Goal: Transaction & Acquisition: Book appointment/travel/reservation

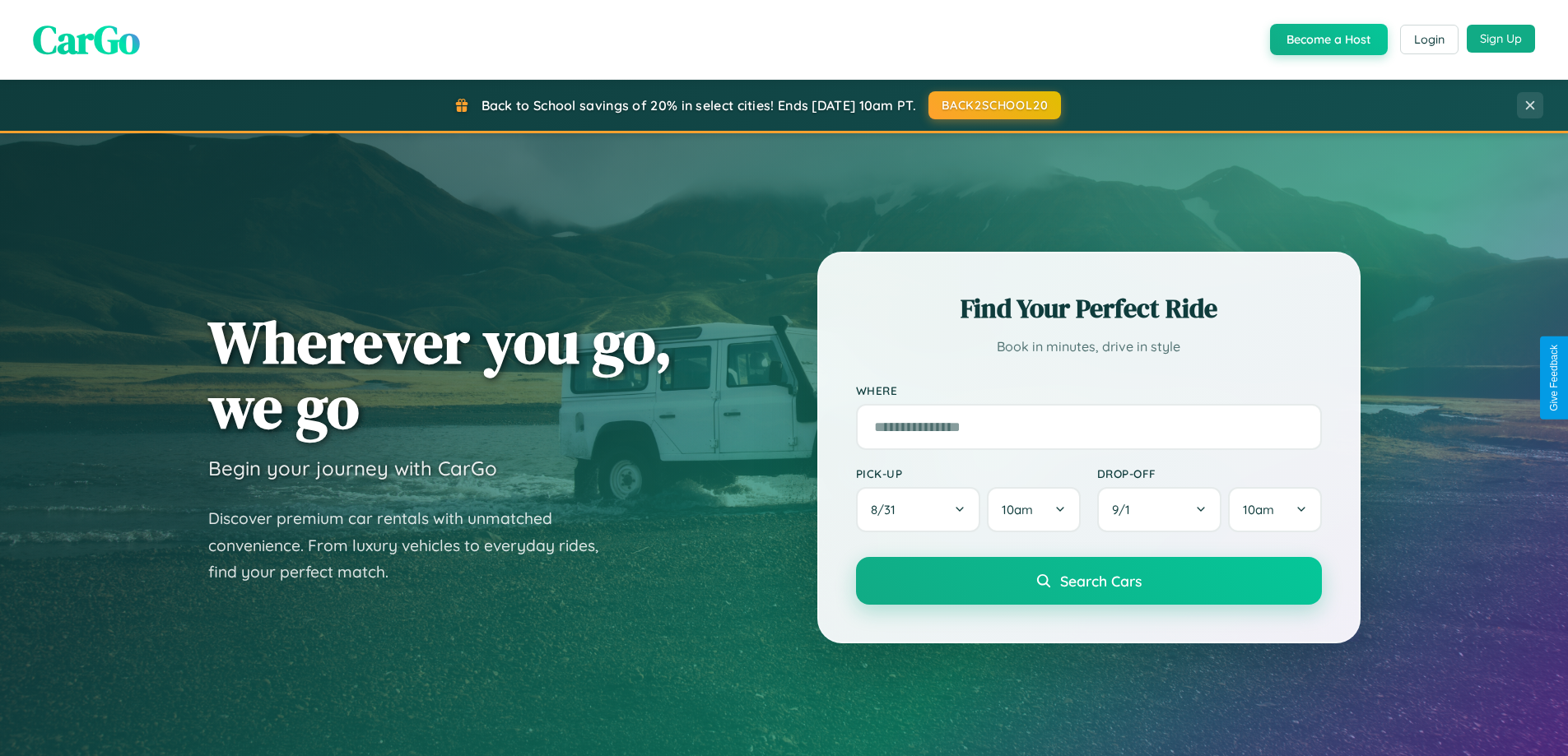
click at [1501, 38] on button "Sign Up" at bounding box center [1500, 38] width 68 height 28
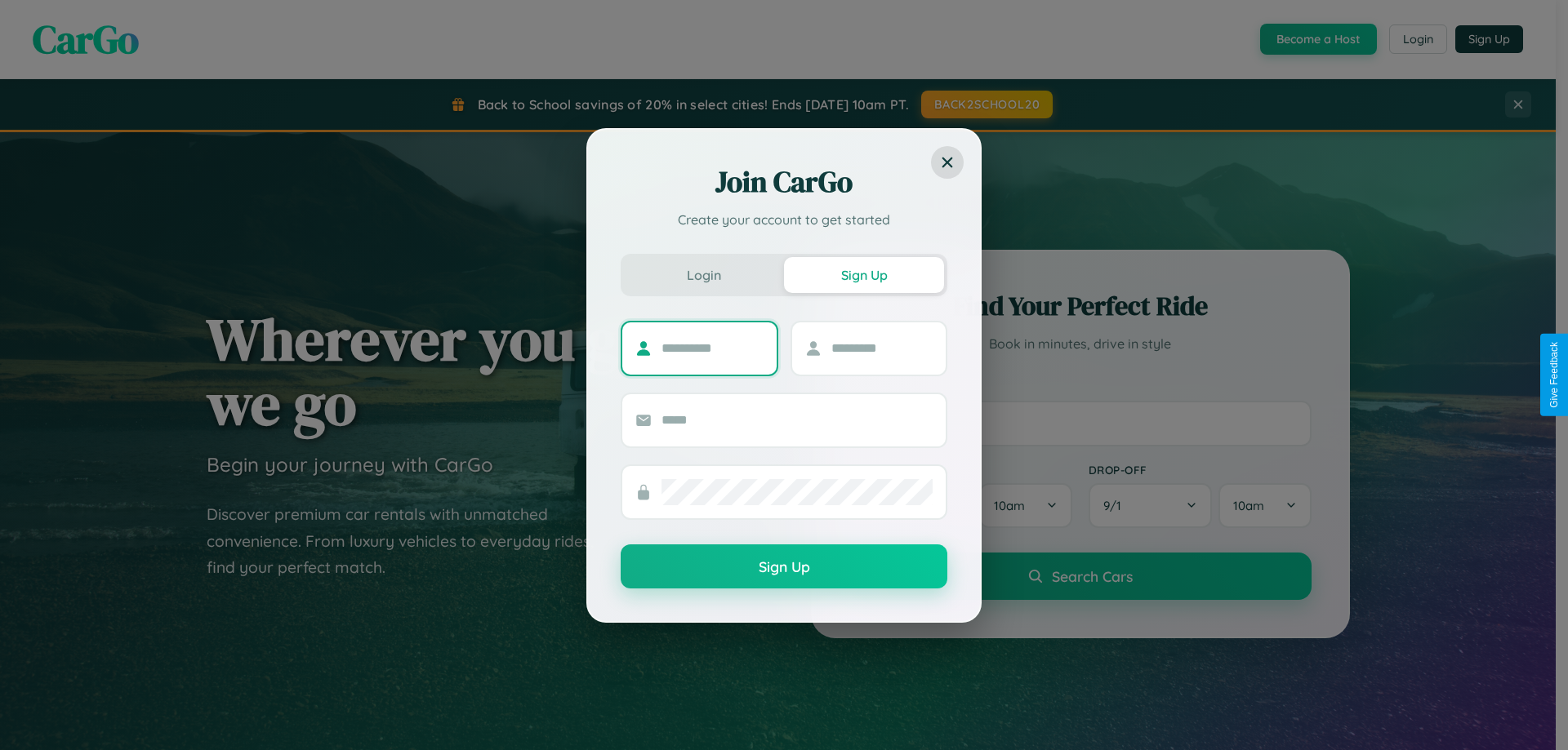
click at [712, 347] on input "text" at bounding box center [712, 348] width 102 height 26
type input "******"
click at [881, 347] on input "text" at bounding box center [882, 348] width 102 height 26
type input "****"
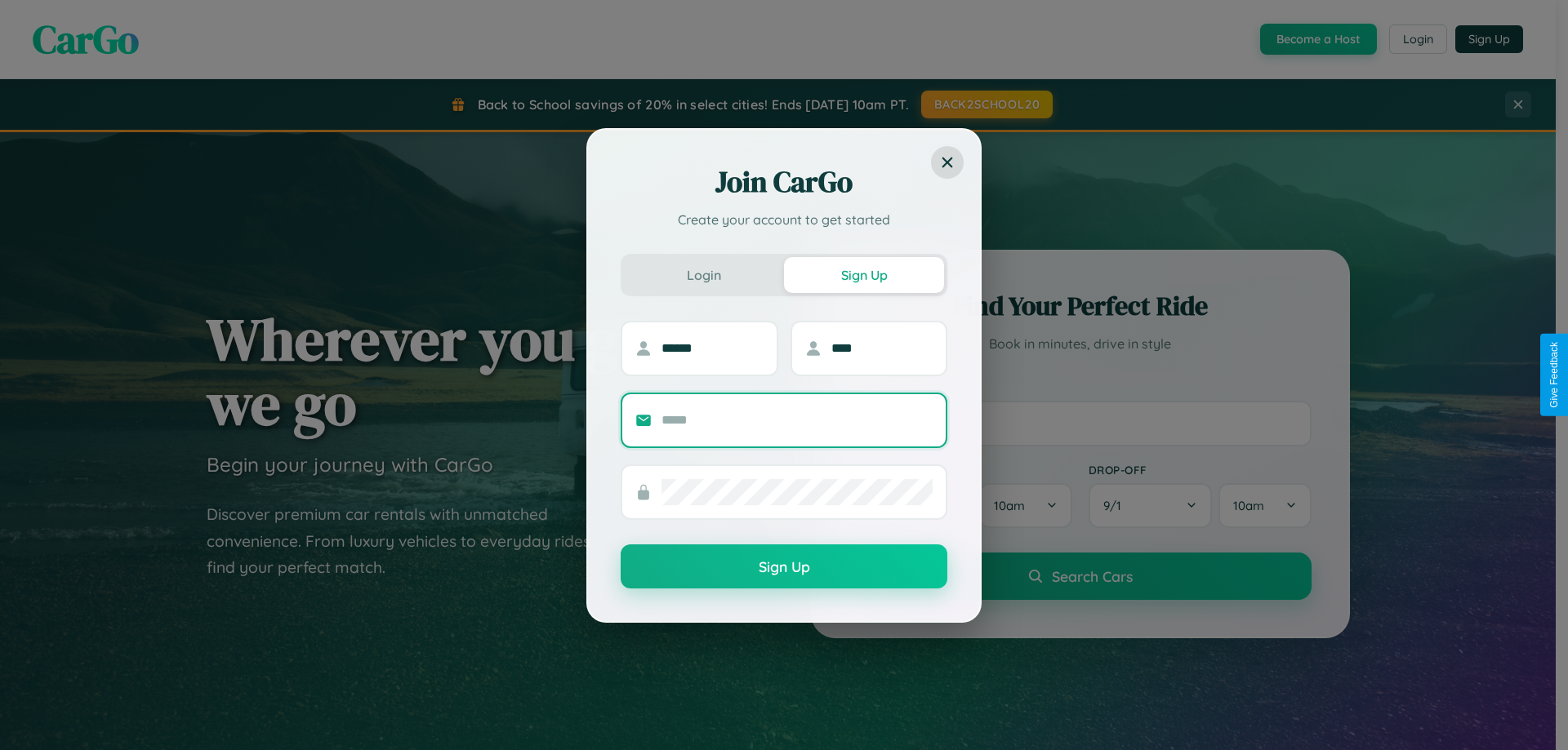
click at [797, 420] on input "text" at bounding box center [797, 420] width 271 height 26
type input "**********"
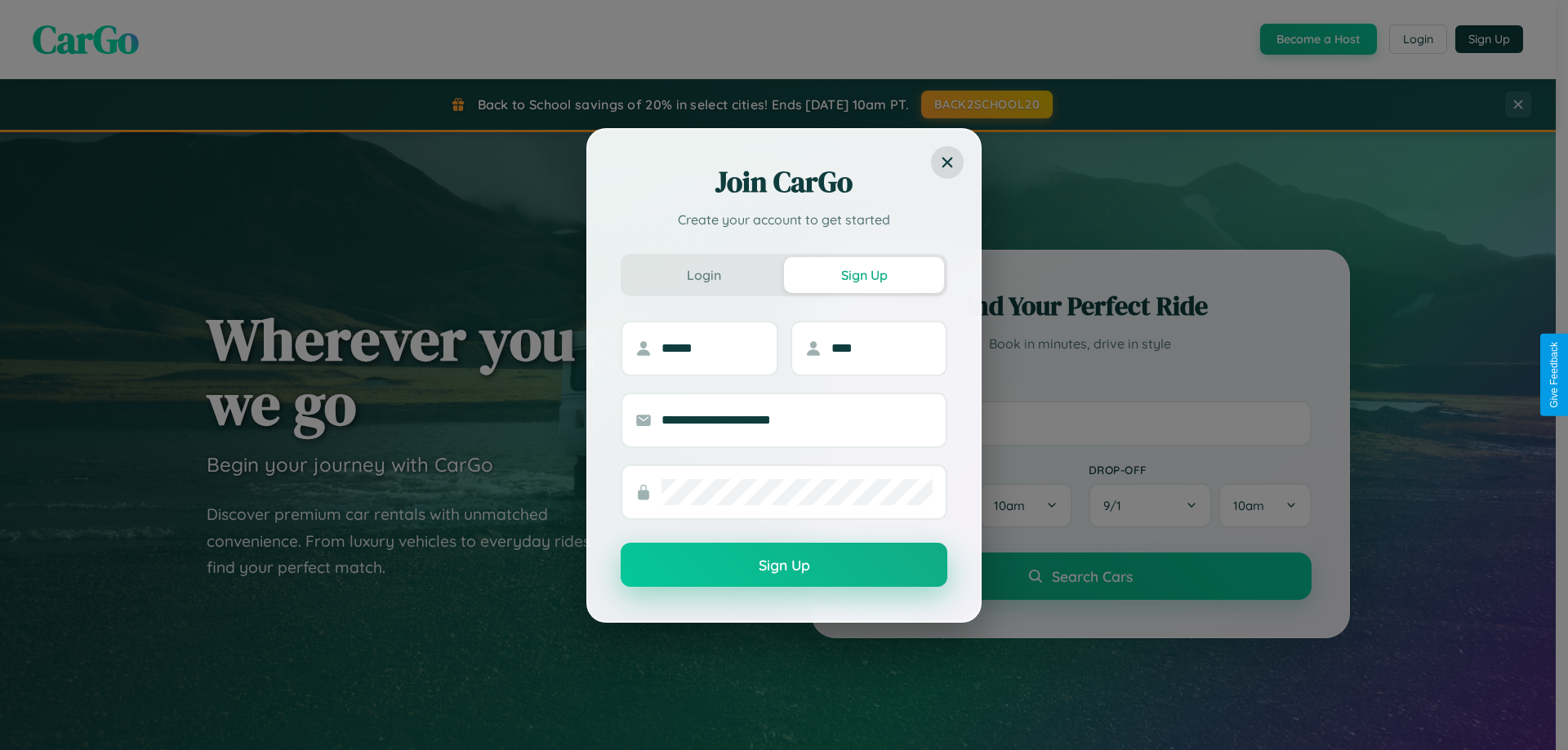
click at [784, 565] on button "Sign Up" at bounding box center [784, 564] width 327 height 44
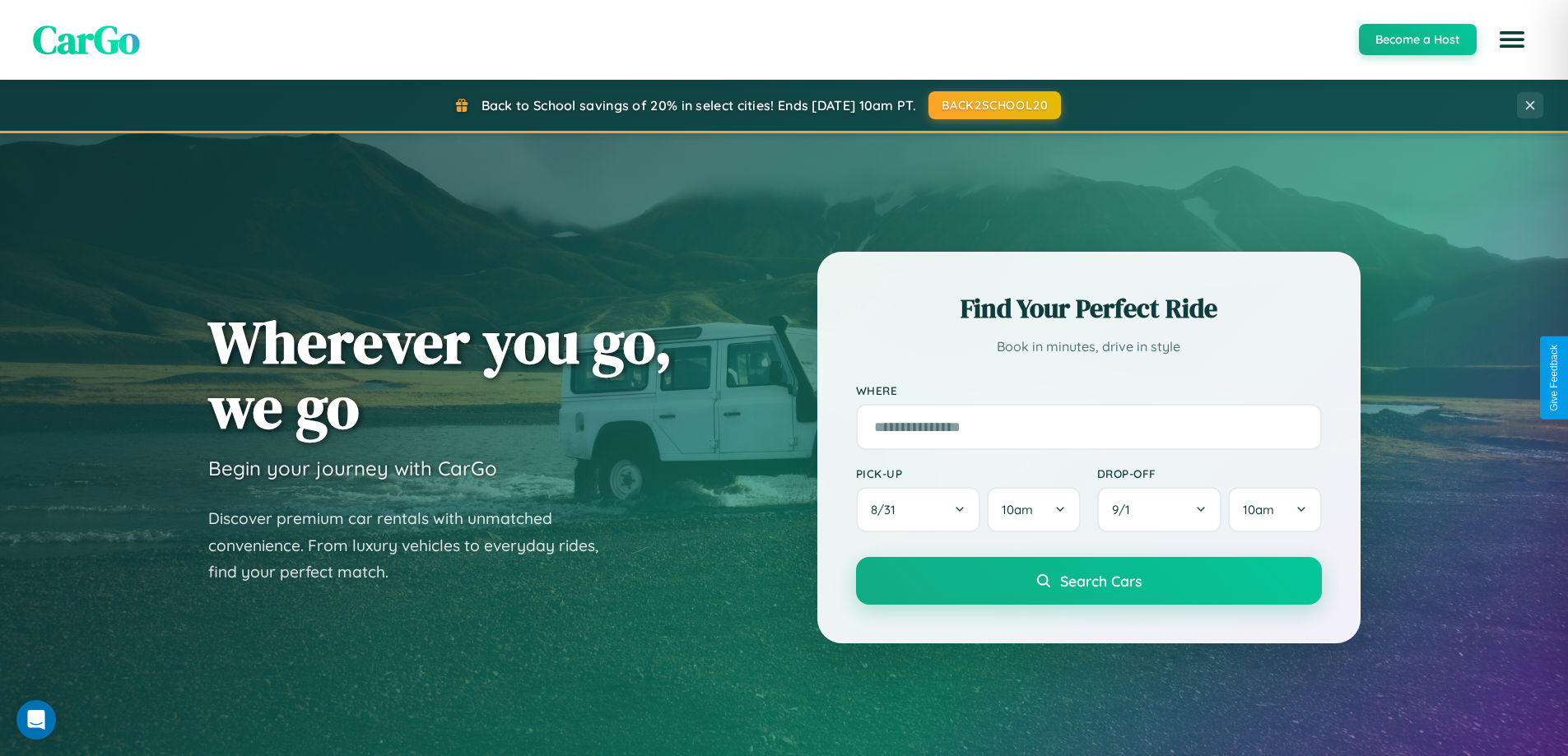
scroll to position [709, 0]
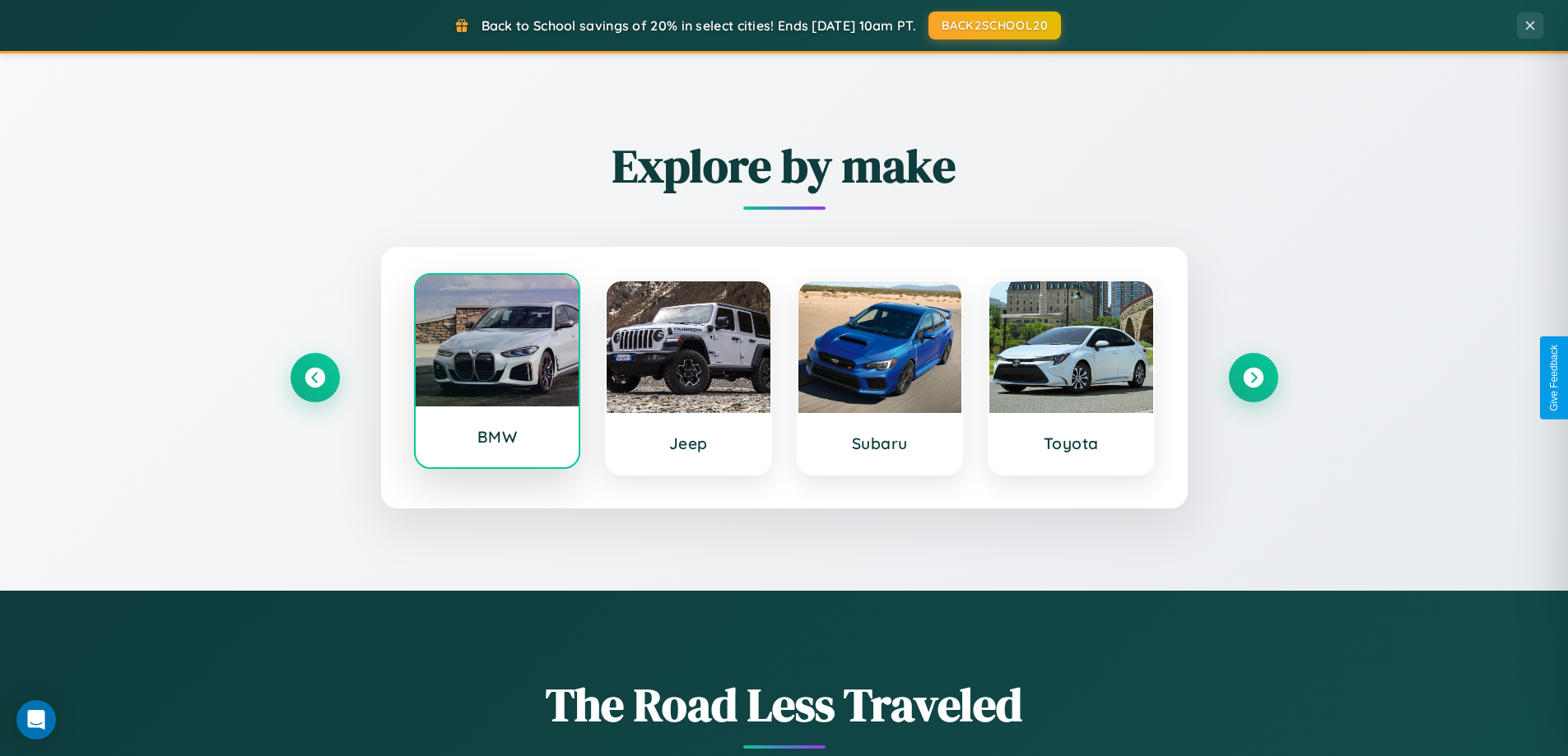
click at [496, 375] on div at bounding box center [497, 340] width 164 height 131
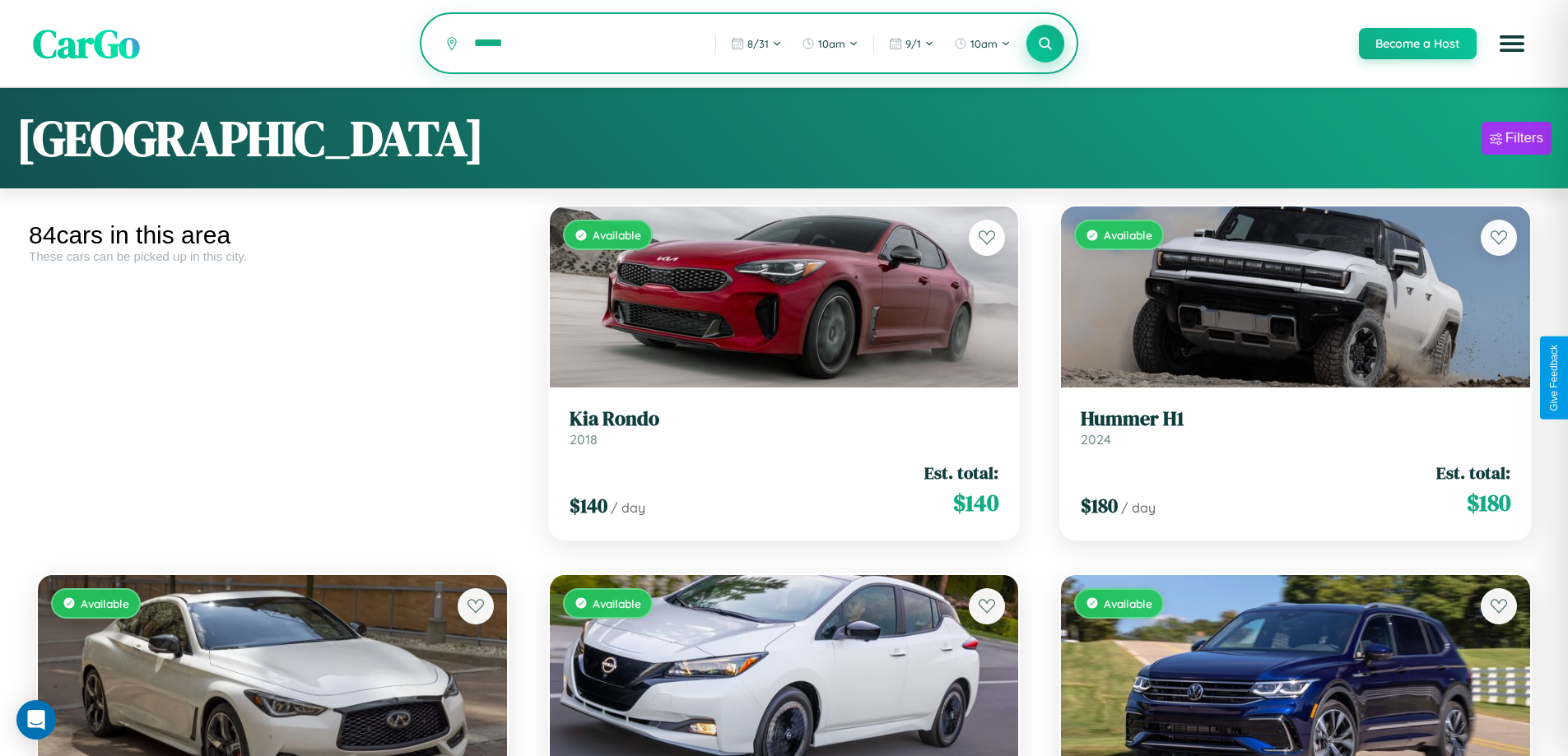
type input "******"
click at [1044, 44] on icon at bounding box center [1046, 43] width 15 height 15
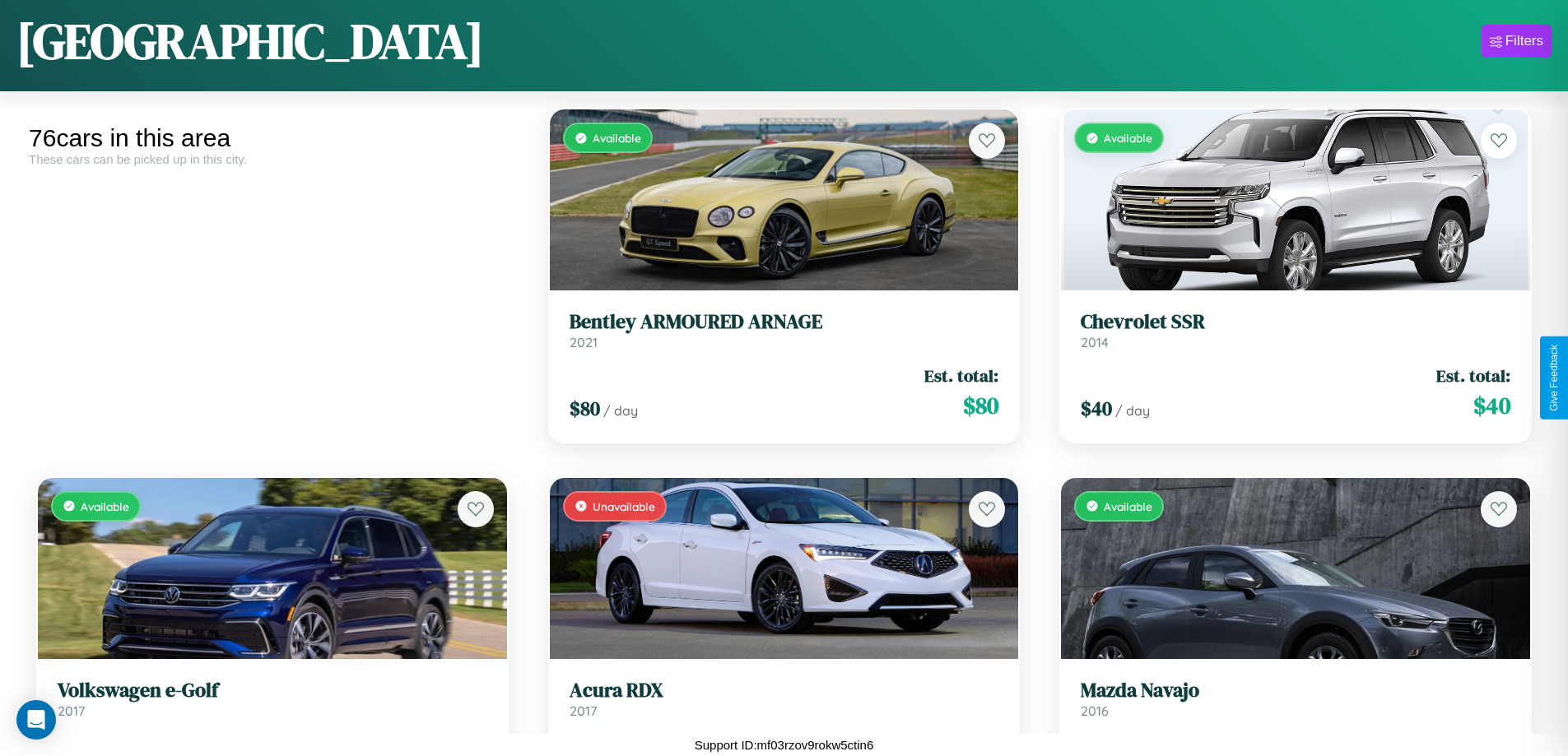
scroll to position [3916, 0]
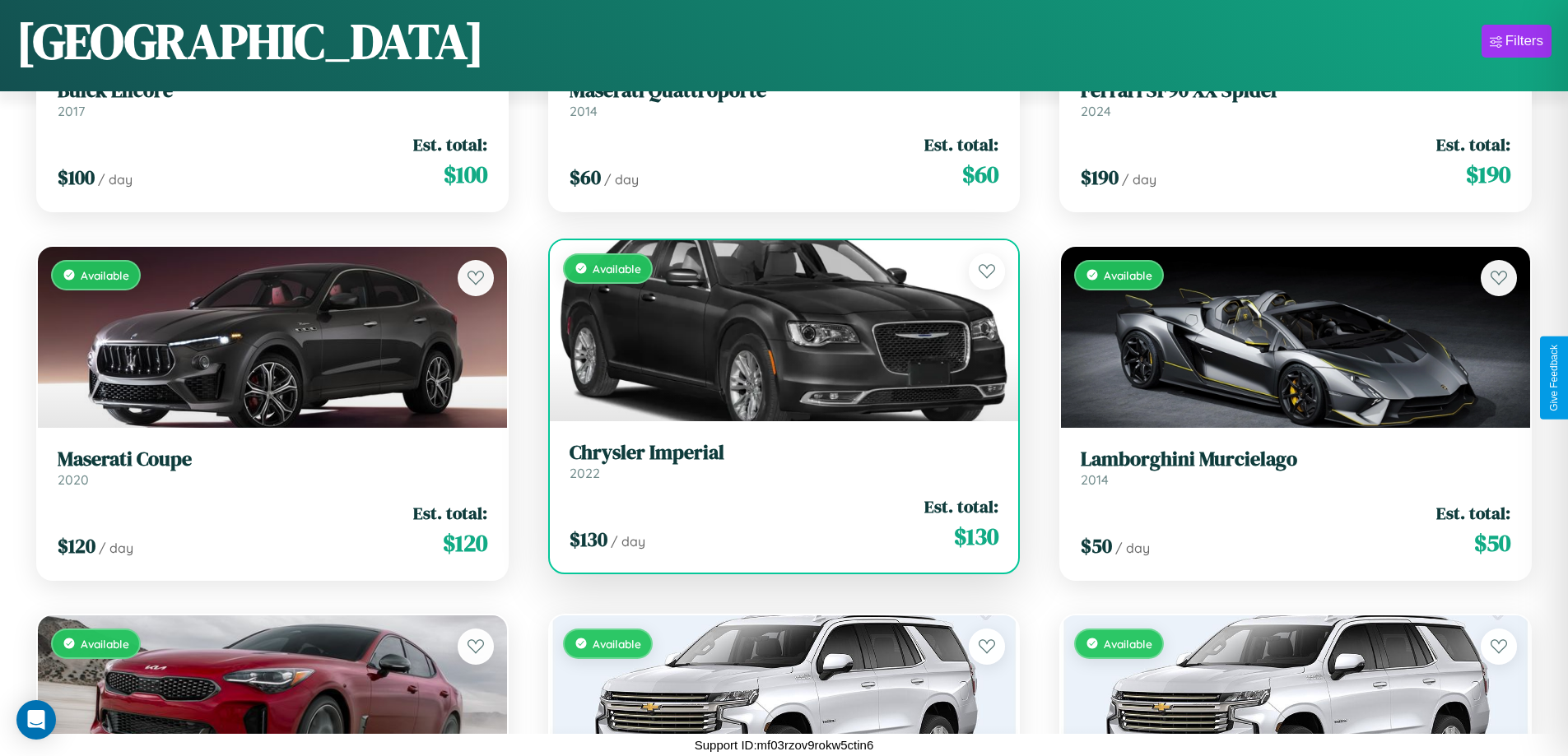
click at [777, 464] on link "Chrysler Imperial 2022" at bounding box center [785, 461] width 430 height 40
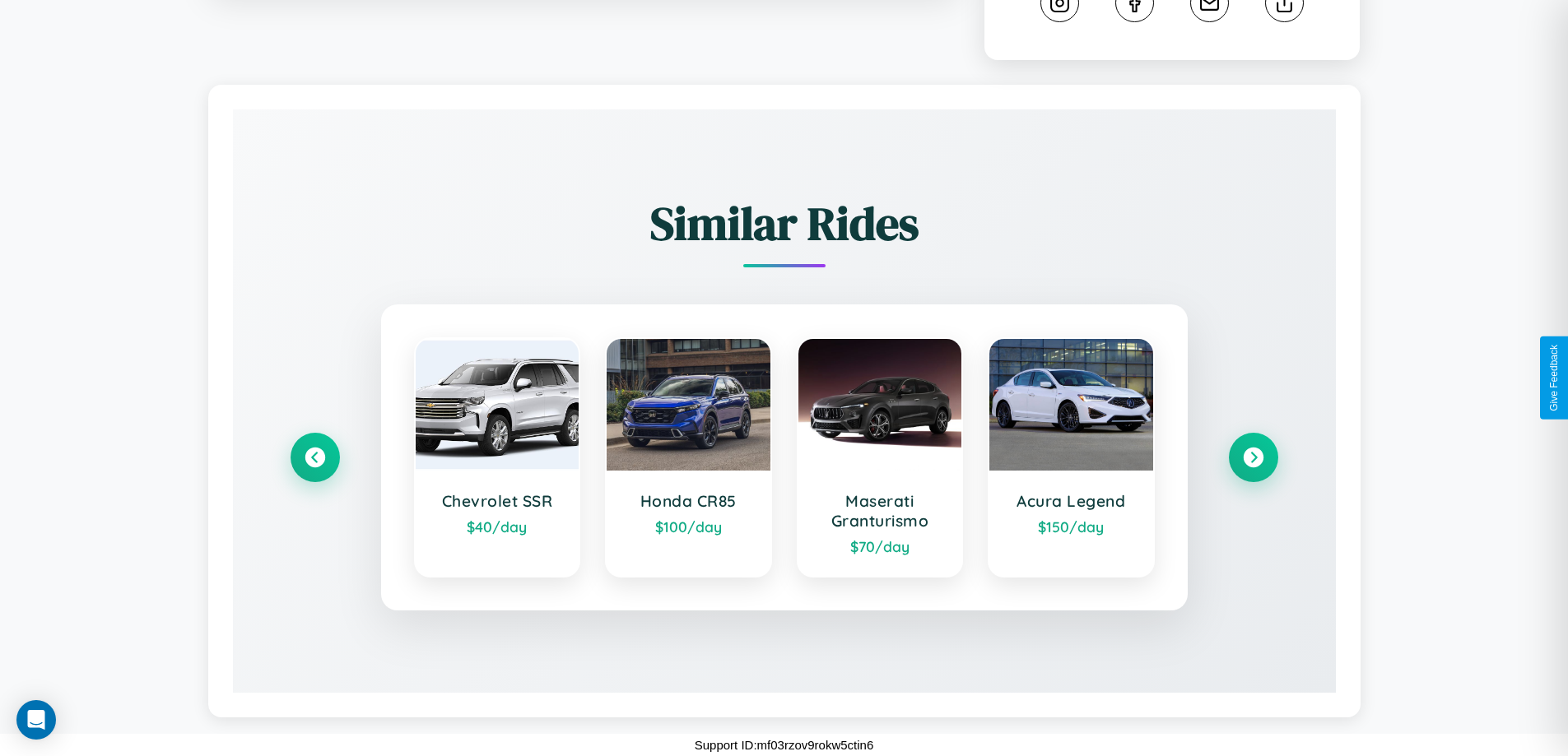
scroll to position [933, 0]
click at [1252, 458] on icon at bounding box center [1252, 458] width 22 height 22
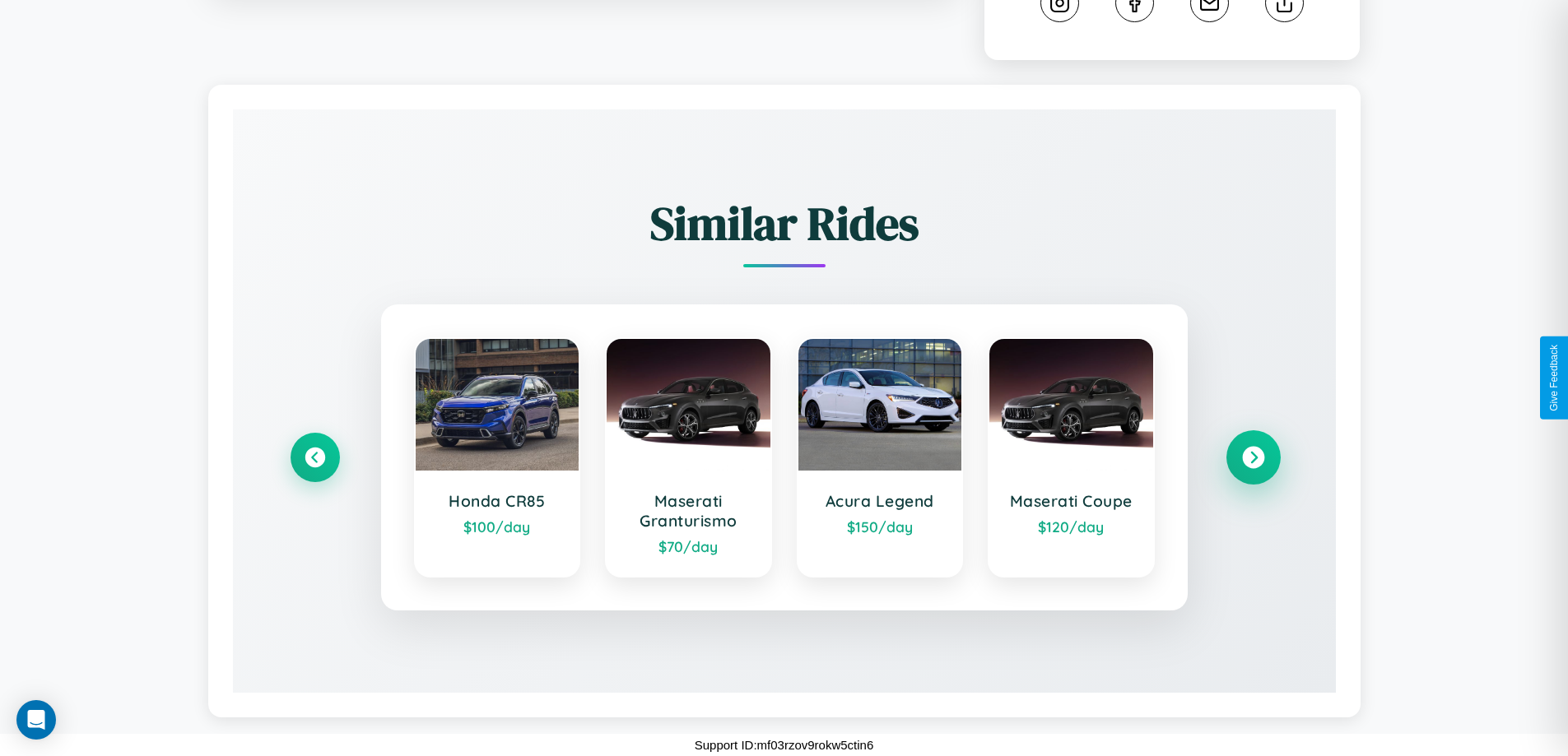
click at [1252, 458] on icon at bounding box center [1252, 458] width 22 height 22
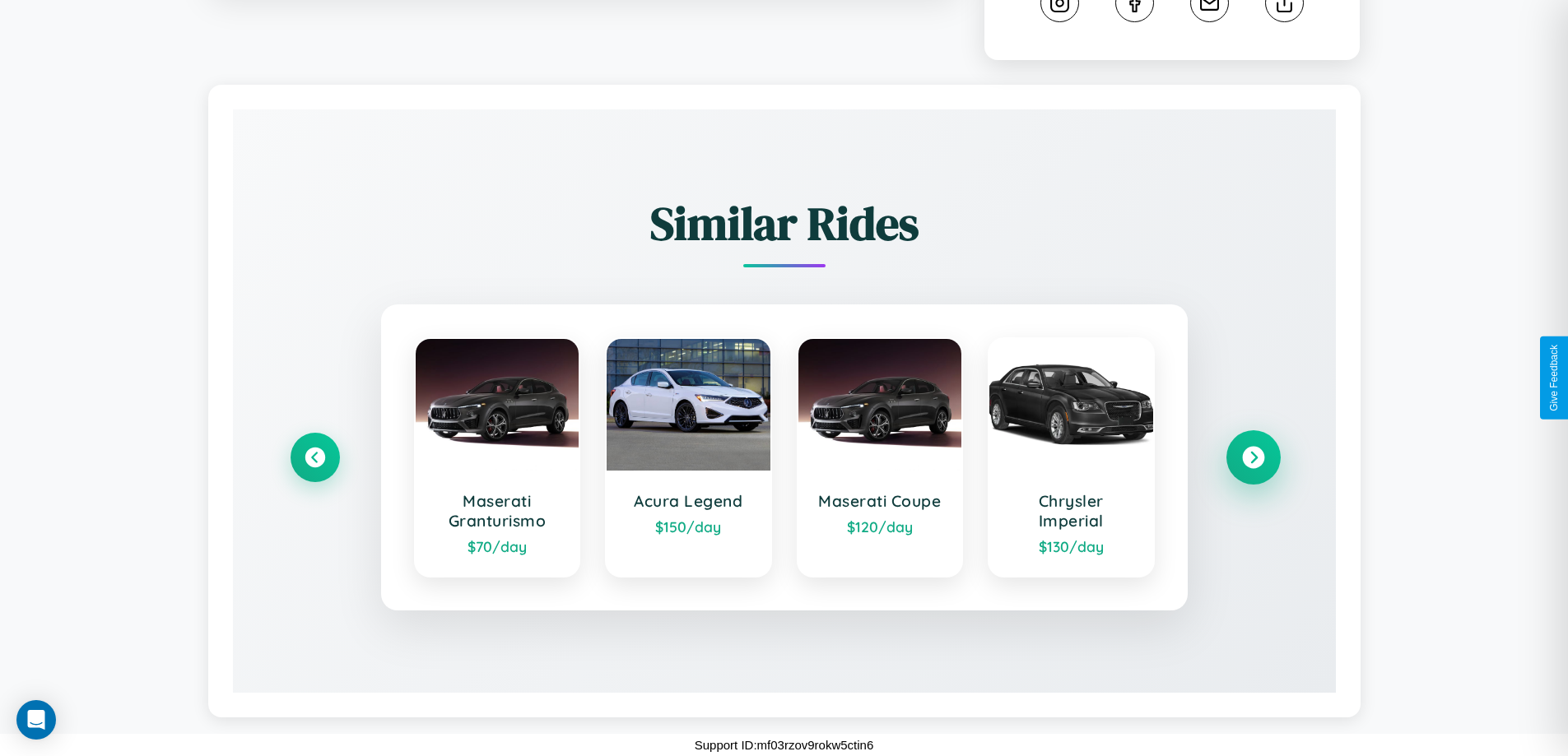
click at [1252, 458] on icon at bounding box center [1252, 458] width 22 height 22
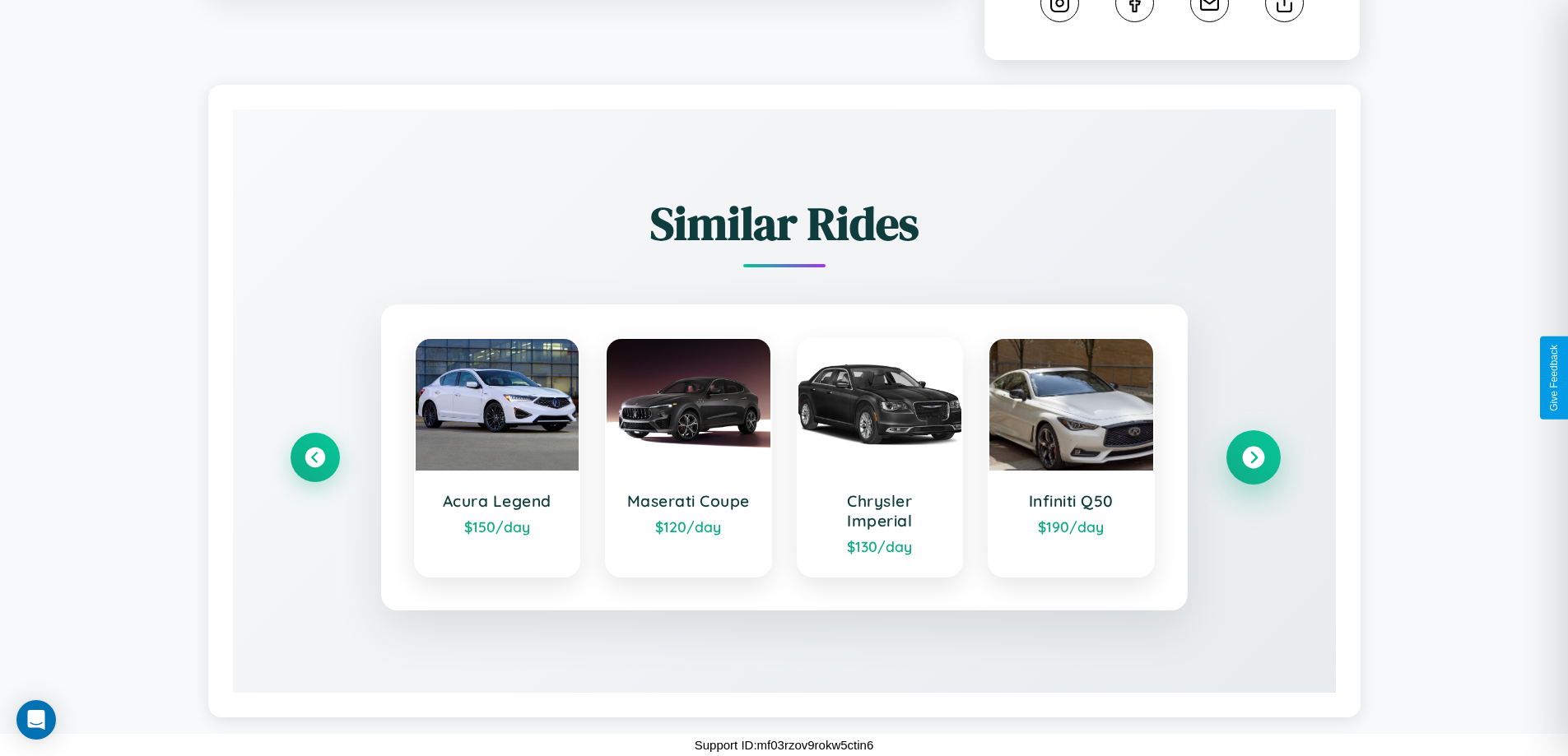
click at [1252, 458] on icon at bounding box center [1252, 458] width 22 height 22
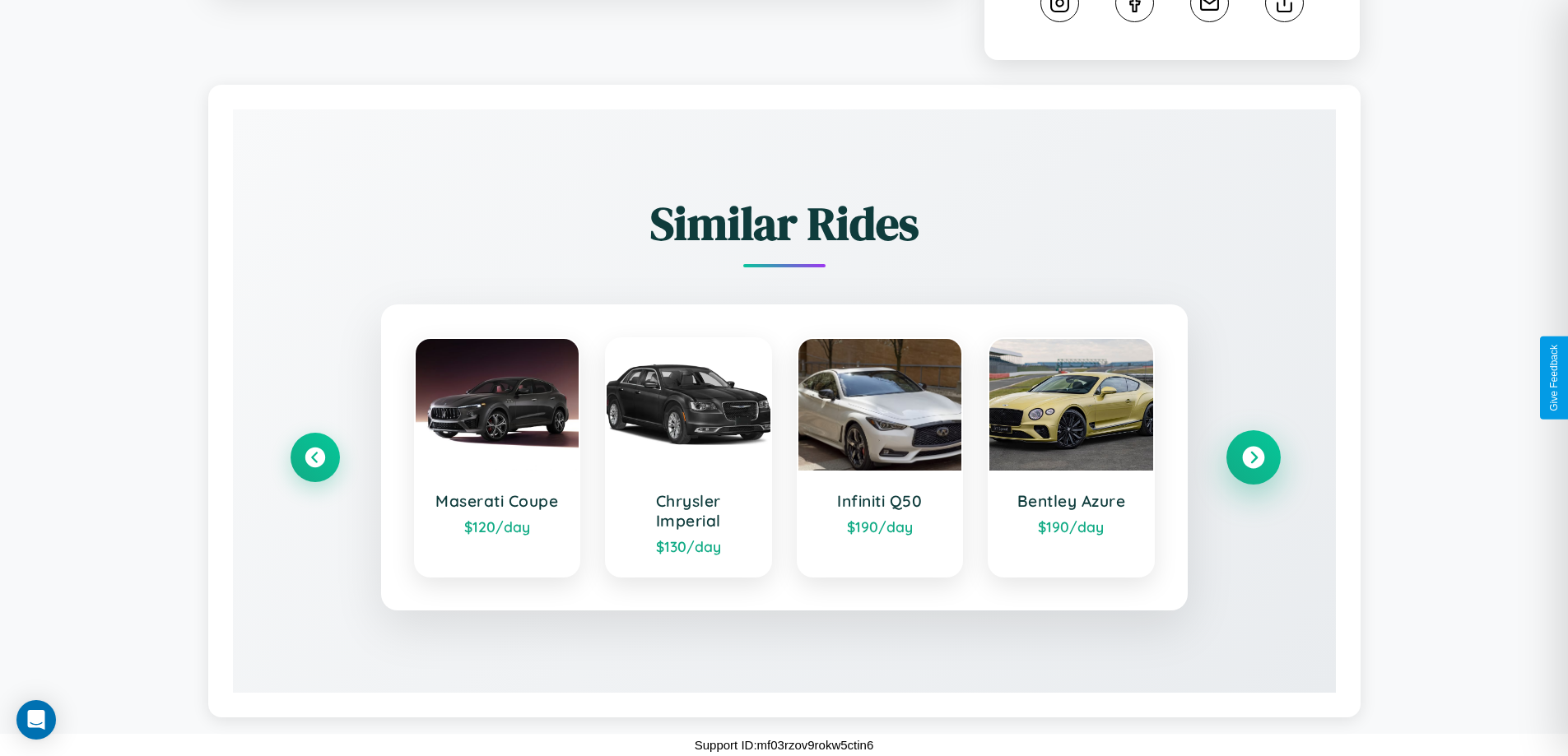
click at [1252, 458] on icon at bounding box center [1252, 458] width 22 height 22
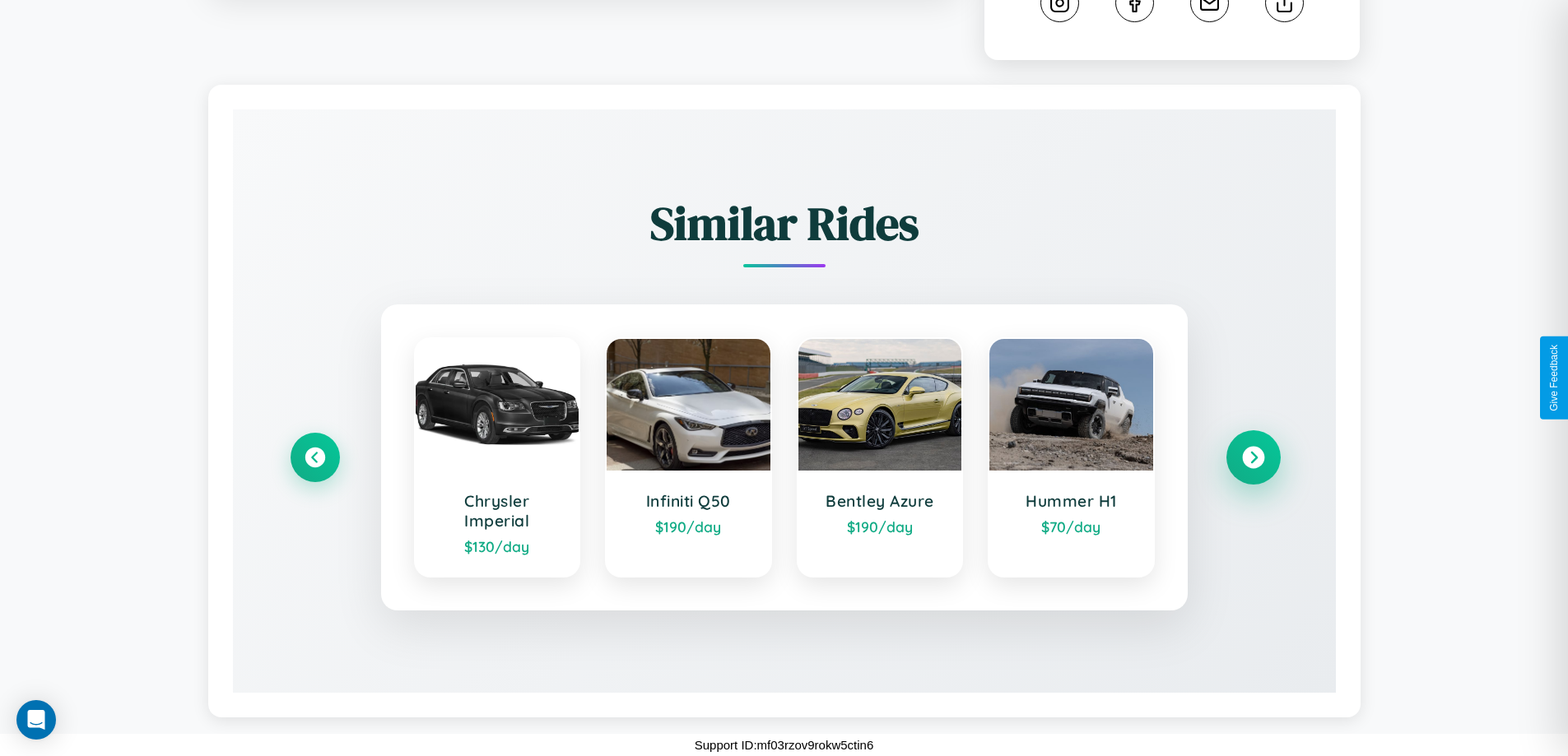
click at [1252, 458] on icon at bounding box center [1252, 458] width 22 height 22
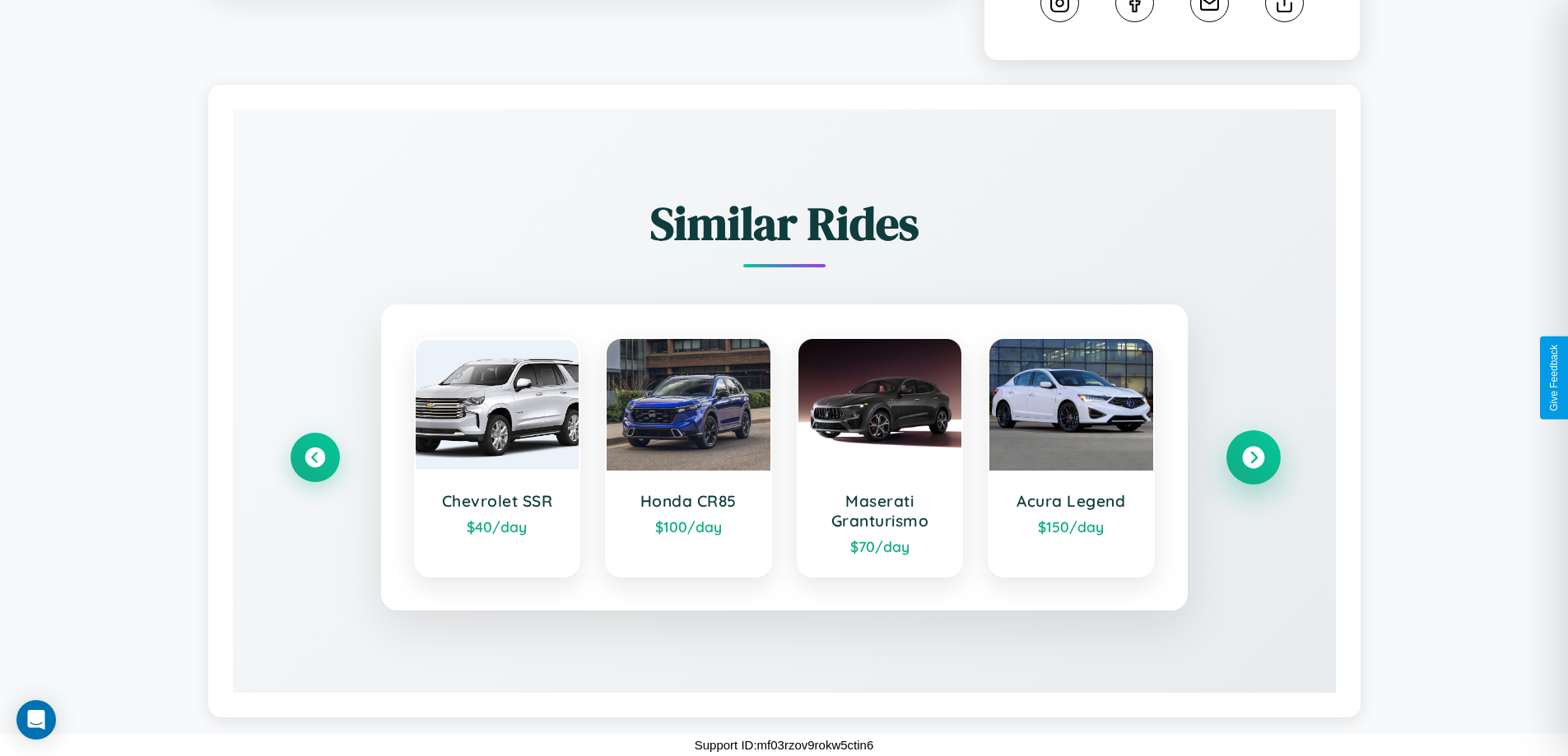
click at [1252, 458] on icon at bounding box center [1252, 458] width 22 height 22
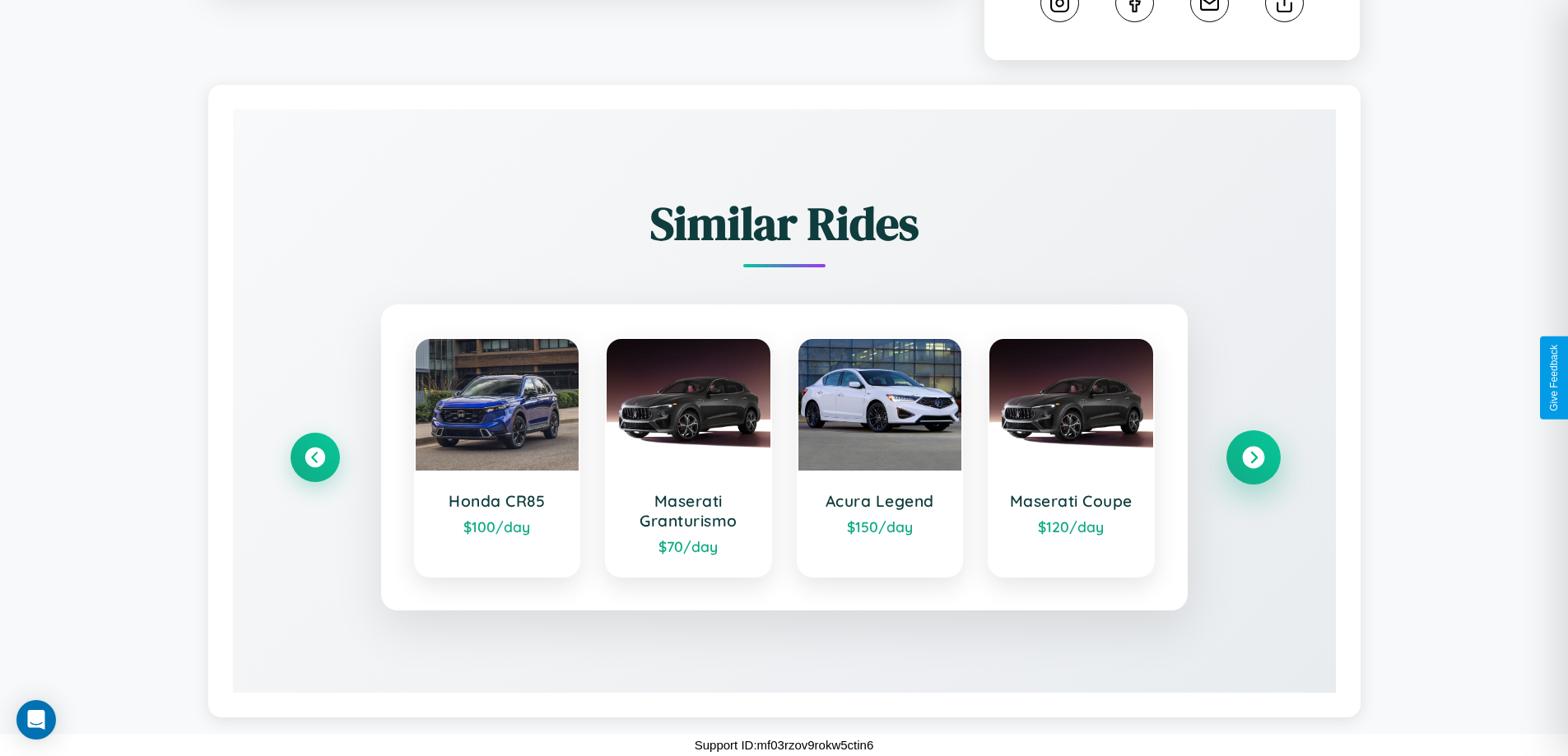
click at [1252, 458] on icon at bounding box center [1252, 458] width 22 height 22
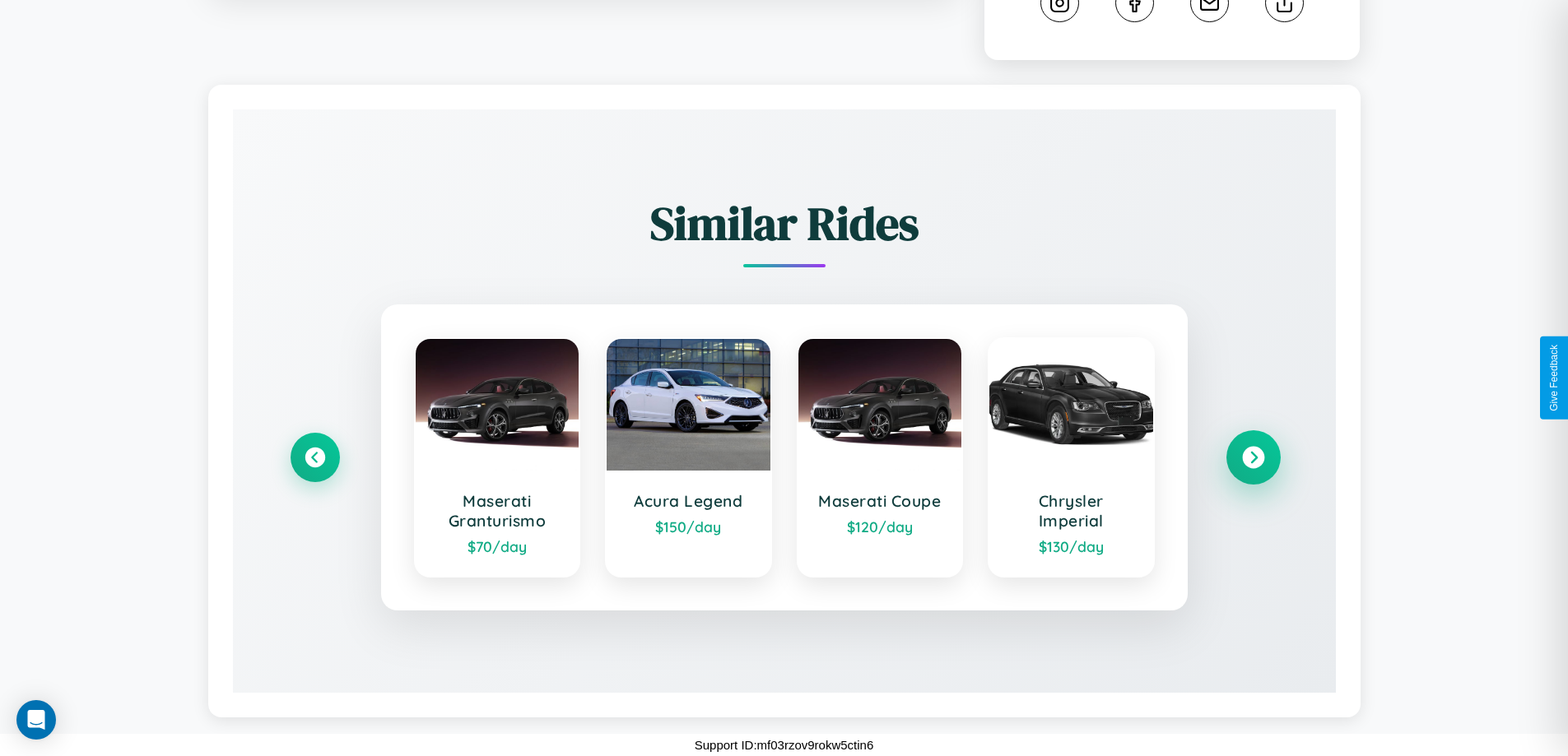
click at [1252, 458] on icon at bounding box center [1252, 458] width 22 height 22
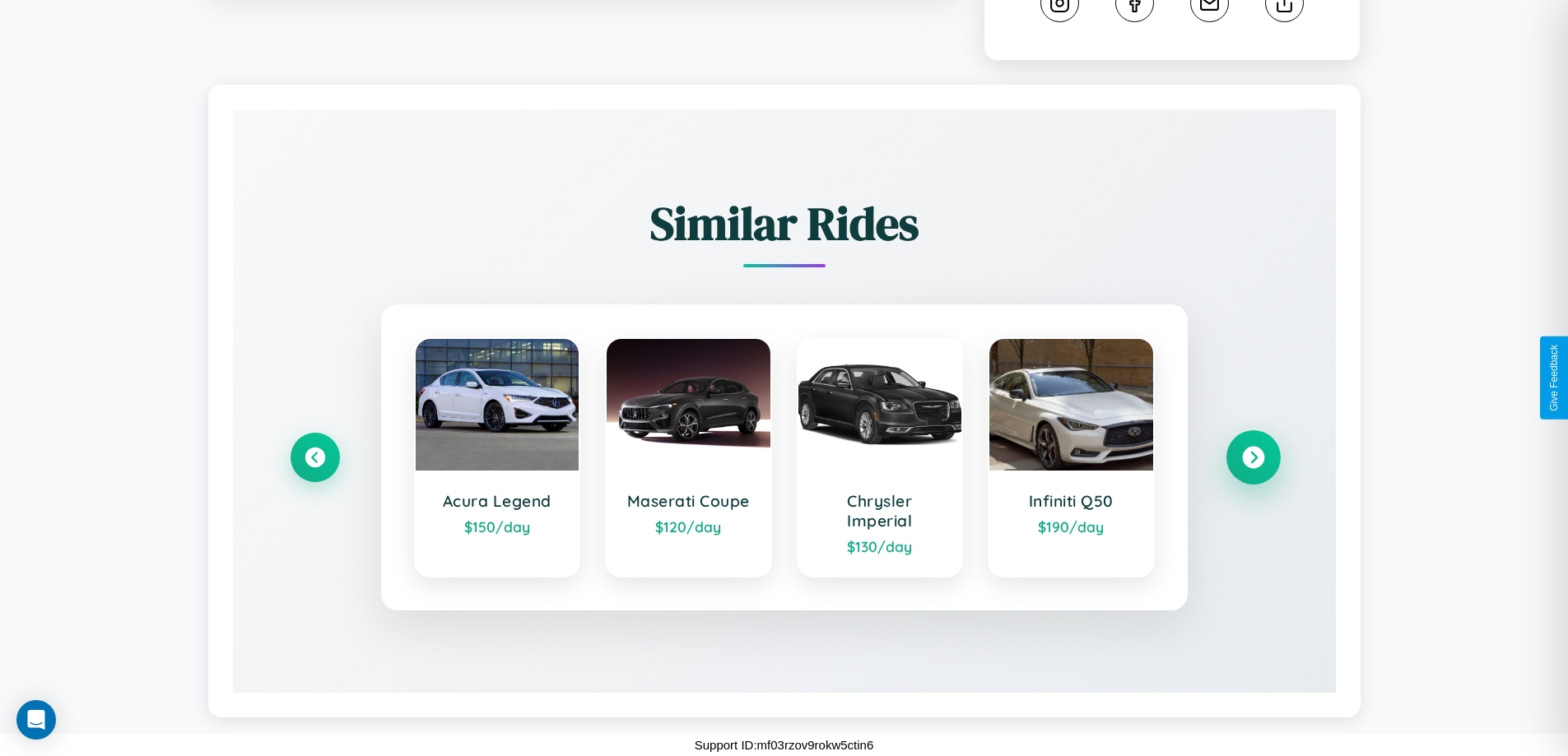
click at [1252, 458] on icon at bounding box center [1252, 458] width 22 height 22
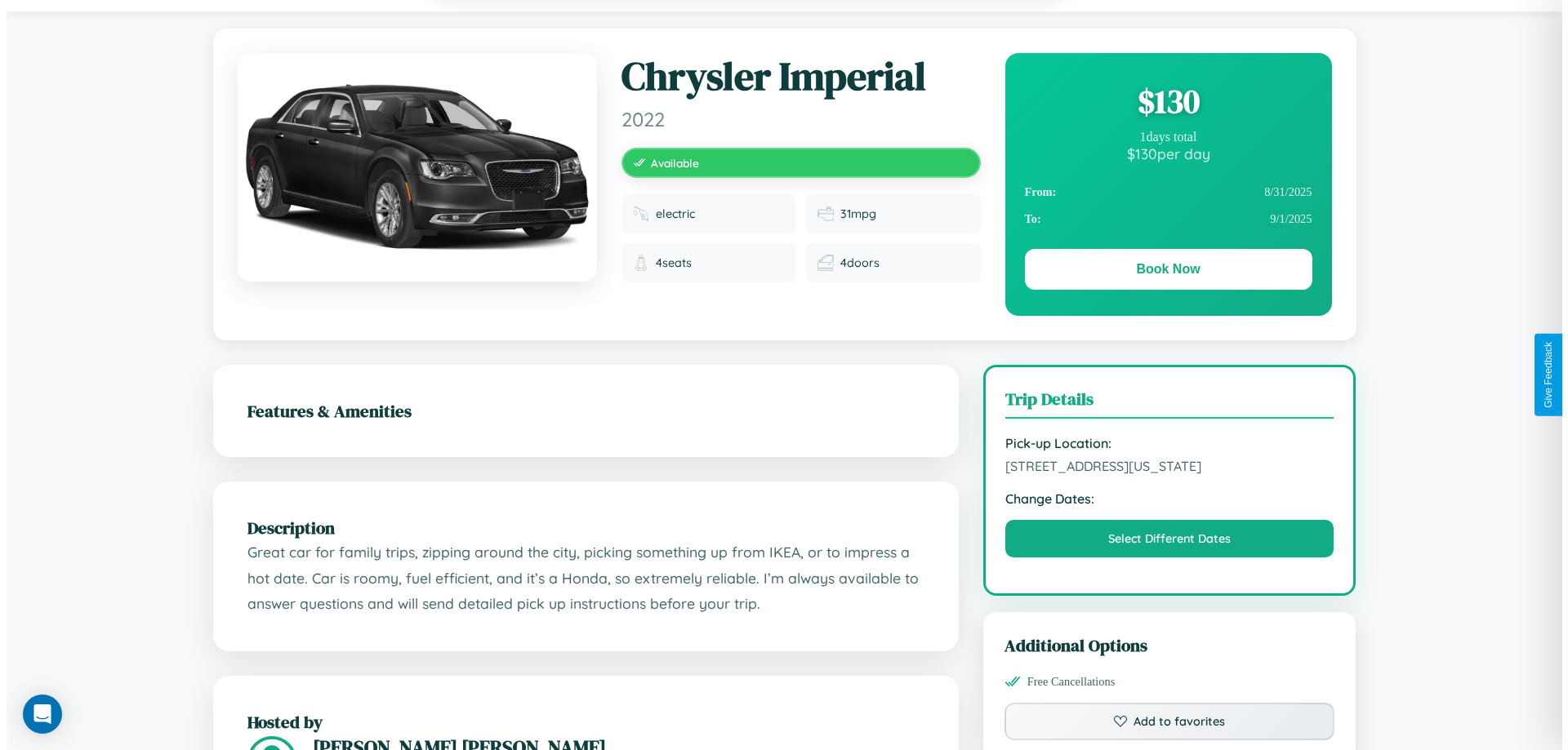
scroll to position [0, 0]
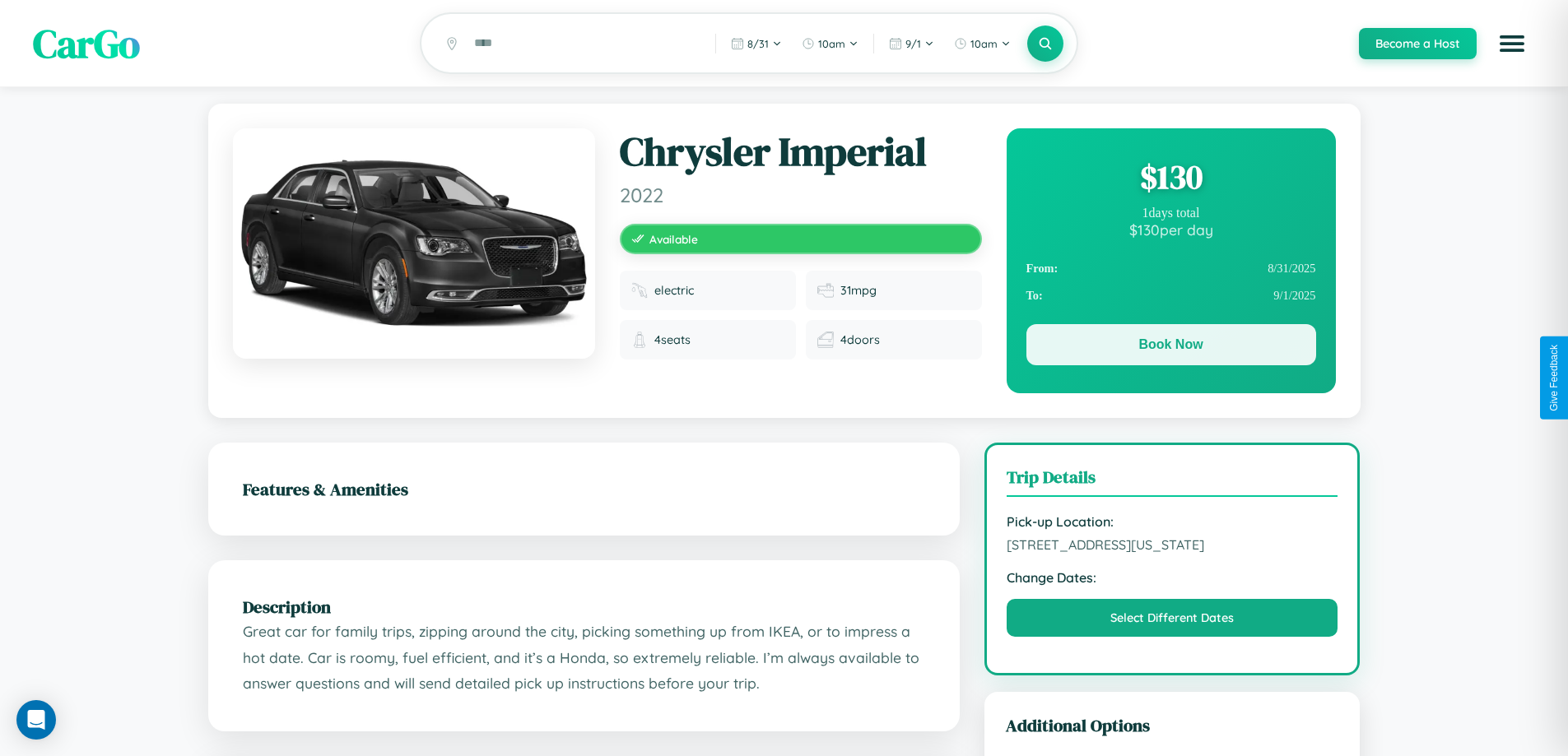
click at [1171, 347] on button "Book Now" at bounding box center [1172, 344] width 290 height 41
